Goal: Information Seeking & Learning: Find specific page/section

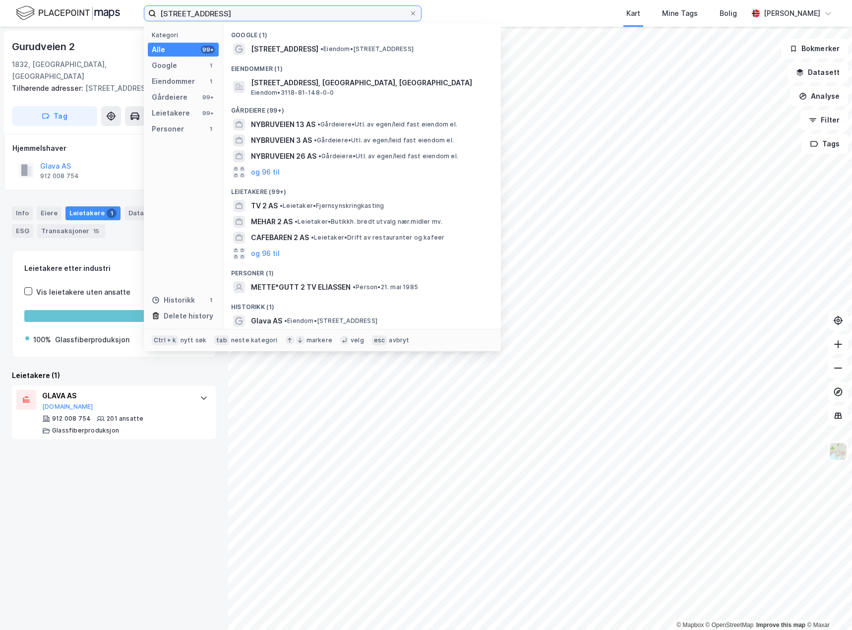
drag, startPoint x: 199, startPoint y: 11, endPoint x: 137, endPoint y: 5, distance: 62.8
click at [137, 5] on div "Nybråtveien 2 Kategori Alle 99+ Google 1 Eiendommer 1 Gårdeiere 99+ Leietakere …" at bounding box center [426, 13] width 852 height 27
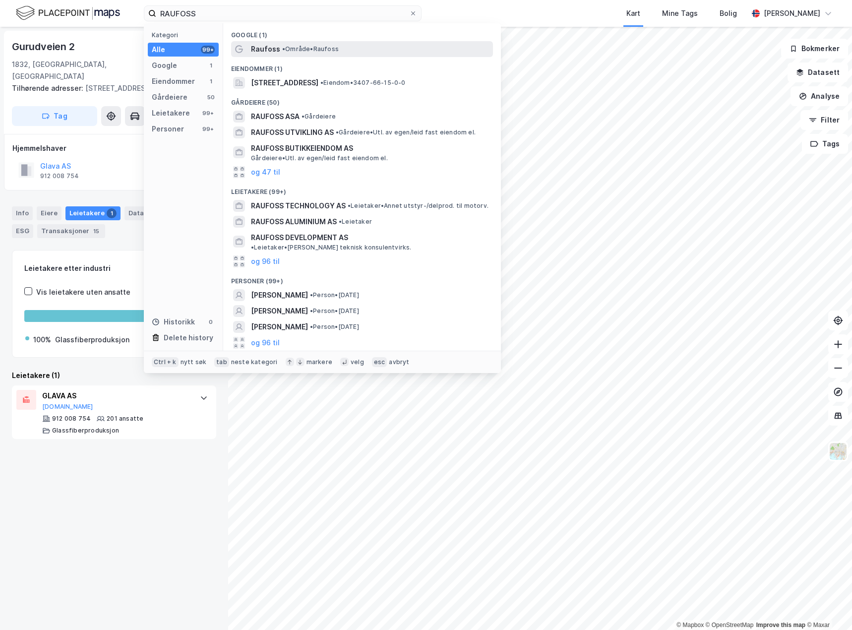
click at [272, 54] on span "Raufoss" at bounding box center [265, 49] width 29 height 12
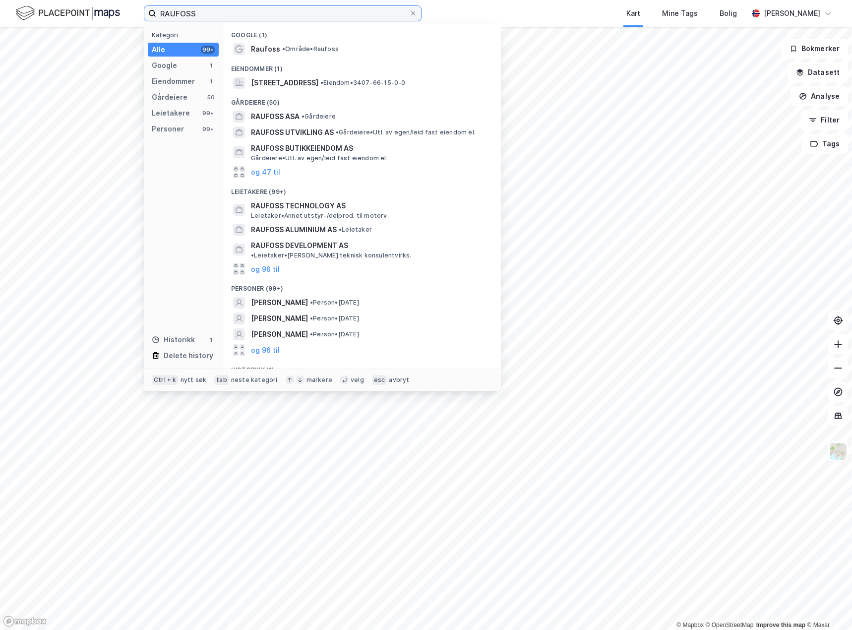
drag, startPoint x: 217, startPoint y: 19, endPoint x: 123, endPoint y: 15, distance: 94.3
click at [123, 15] on div "RAUFOSS Kategori Alle 99+ Google 1 Eiendommer 1 Gårdeiere 50 Leietakere 99+ Per…" at bounding box center [426, 13] width 852 height 27
paste input "aufoss Industripark"
type input "Raufoss Industripark"
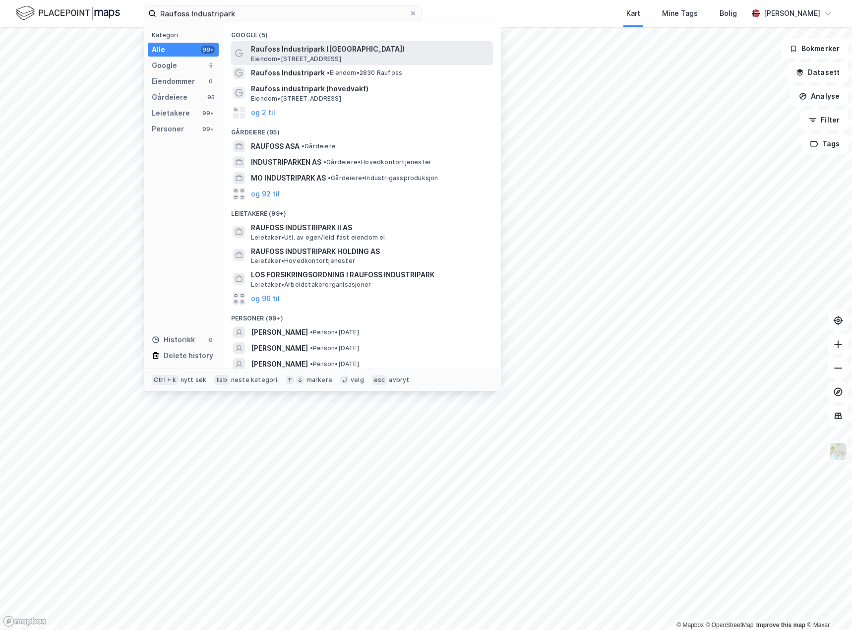
click at [331, 49] on span "Raufoss Industripark ([GEOGRAPHIC_DATA])" at bounding box center [370, 49] width 238 height 12
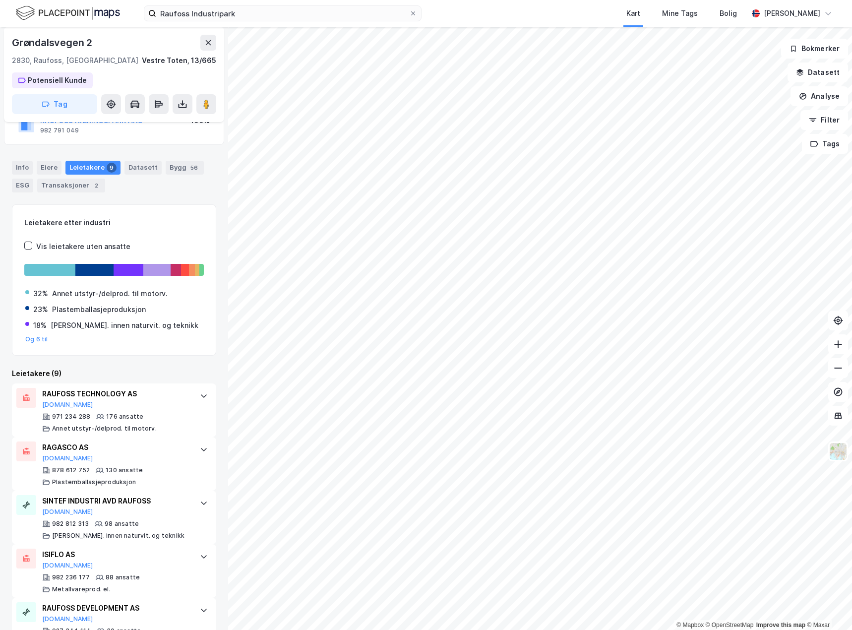
scroll to position [85, 0]
click at [52, 171] on div "Eiere" at bounding box center [49, 168] width 25 height 14
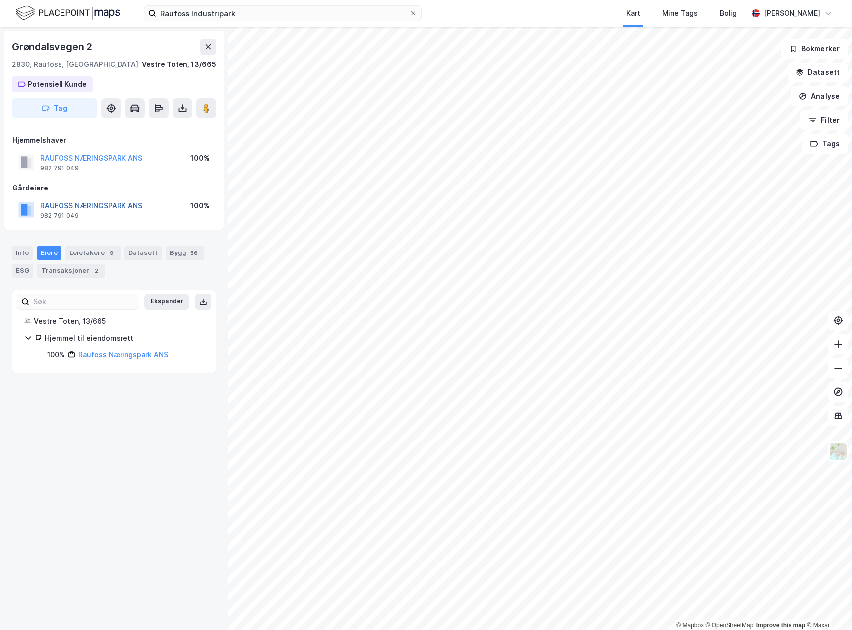
click at [0, 0] on button "RAUFOSS NÆRINGSPARK ANS" at bounding box center [0, 0] width 0 height 0
